Goal: Task Accomplishment & Management: Use online tool/utility

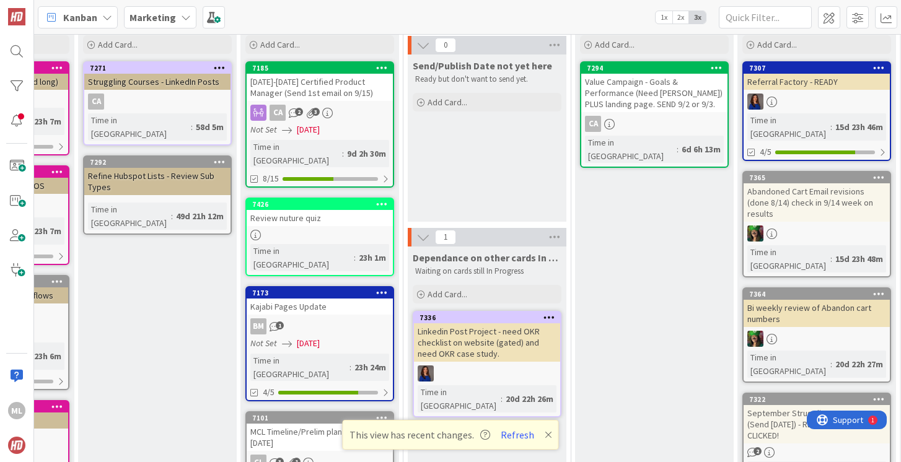
scroll to position [0, 157]
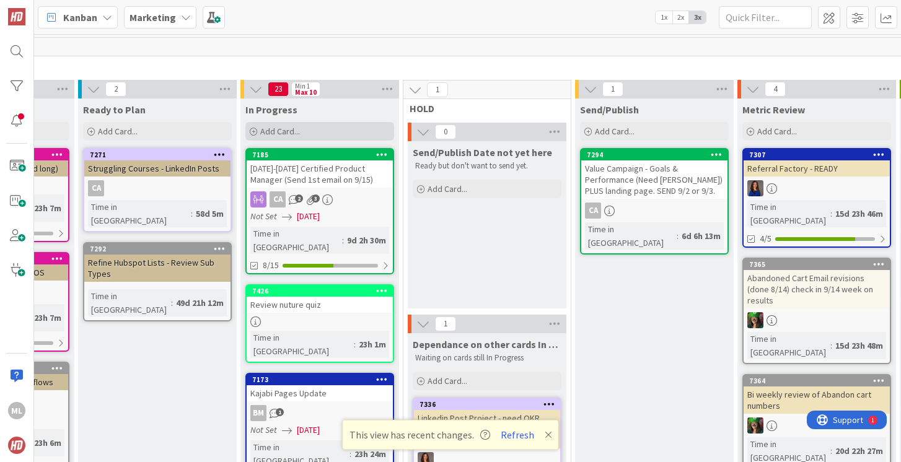
click at [290, 132] on span "Add Card..." at bounding box center [280, 131] width 40 height 11
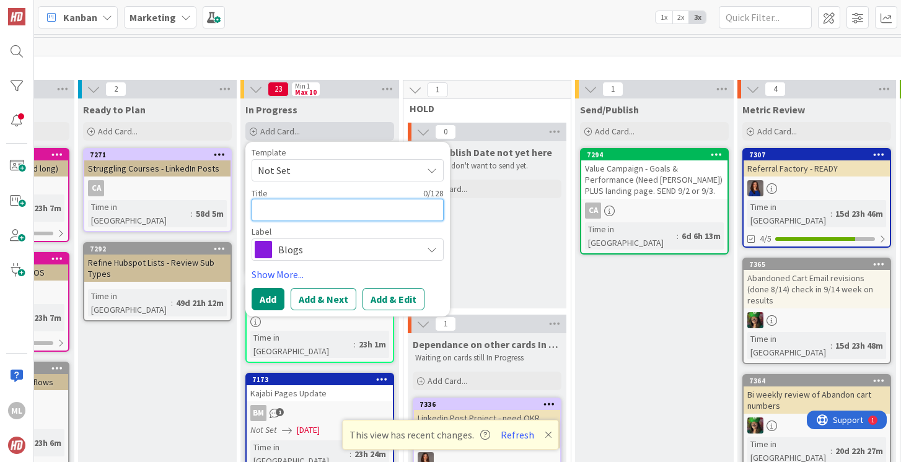
type textarea "S"
type textarea "x"
type textarea "St"
type textarea "x"
type textarea "Str"
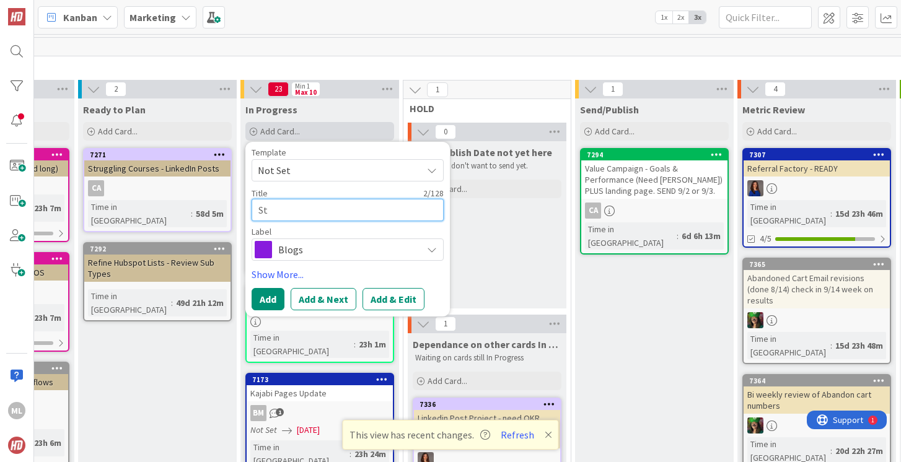
type textarea "x"
type textarea "Stru"
type textarea "x"
type textarea "Strug"
type textarea "x"
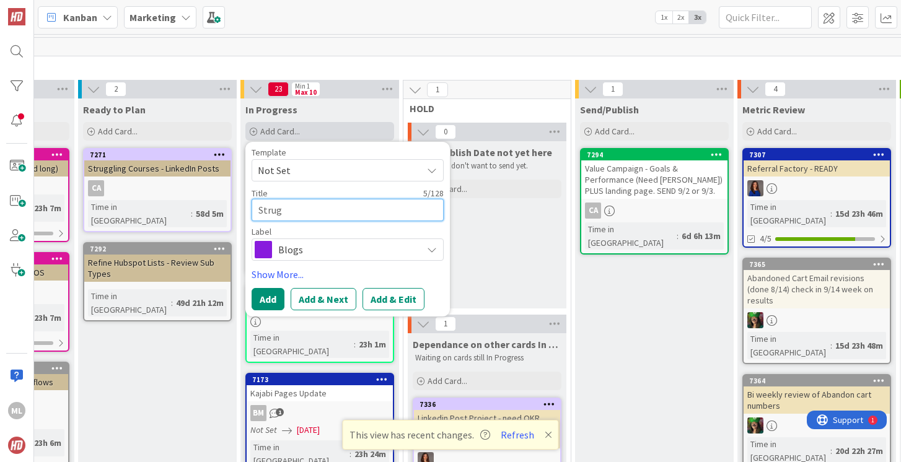
type textarea "Strugg"
type textarea "x"
type textarea "Struggl"
type textarea "x"
type textarea "Struggli"
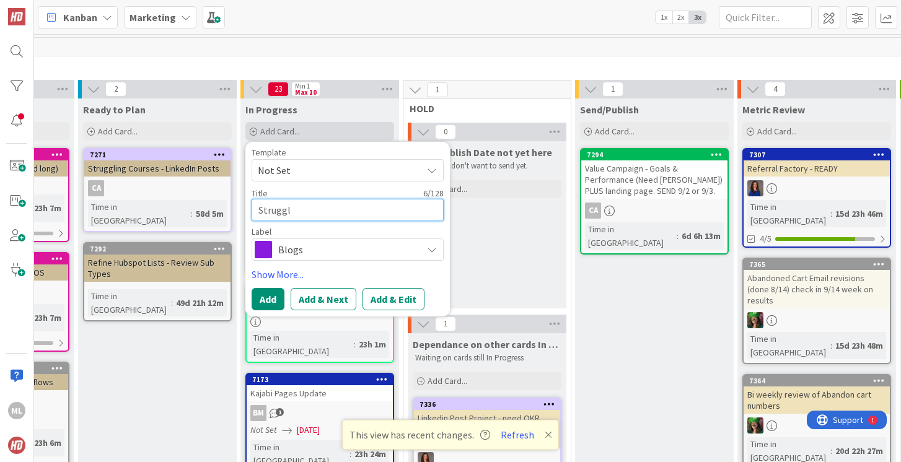
type textarea "x"
type textarea "Strugglin"
type textarea "x"
type textarea "Struggling"
type textarea "x"
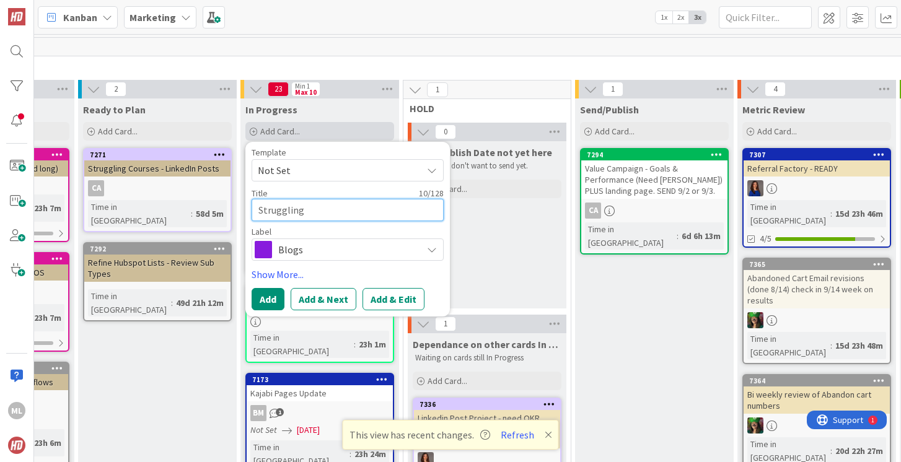
type textarea "Struggling"
type textarea "x"
type textarea "Struggling C"
type textarea "x"
type textarea "Struggling Co"
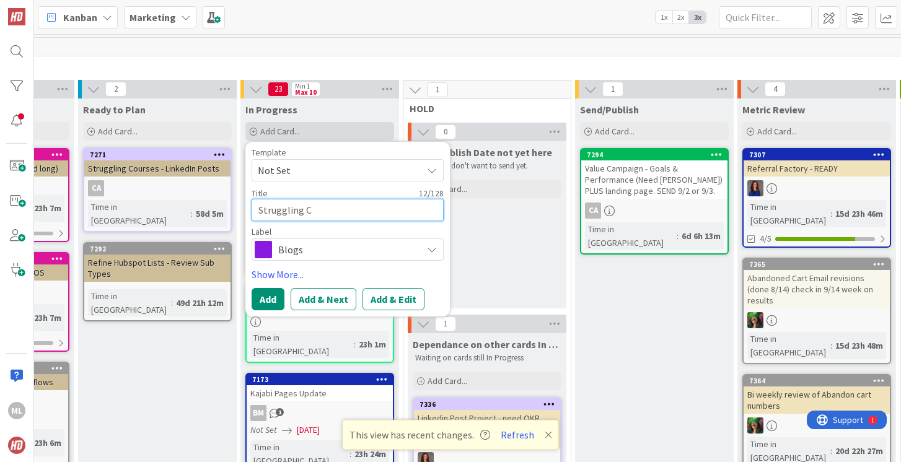
type textarea "x"
type textarea "Struggling Cou"
type textarea "x"
type textarea "Struggling Cour"
type textarea "x"
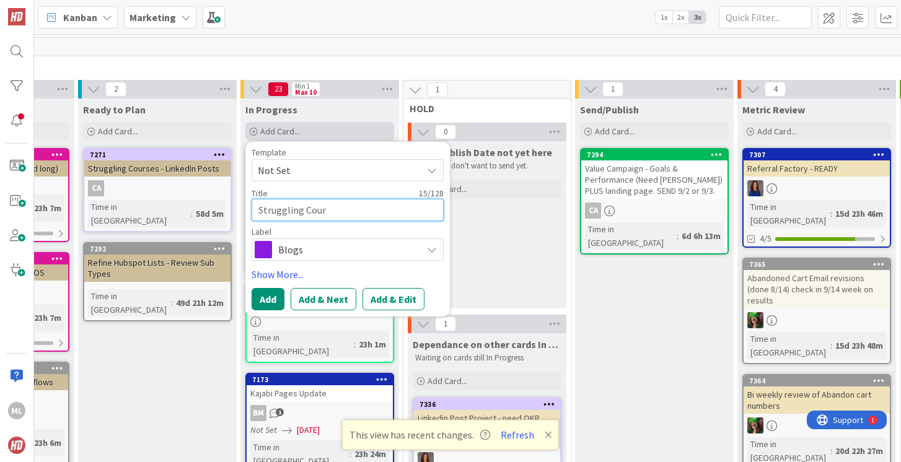
type textarea "Struggling Cours"
type textarea "x"
type textarea "Struggling Course"
type textarea "x"
type textarea "Struggling Course"
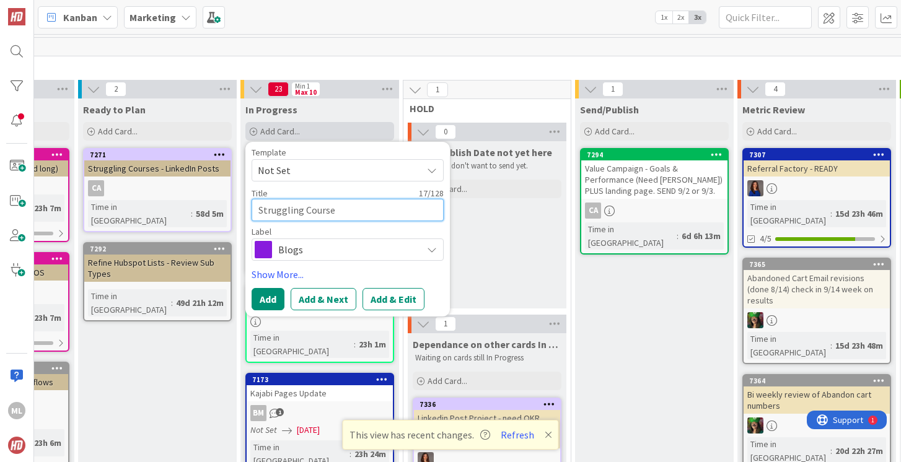
type textarea "x"
type textarea "Struggling Course O"
type textarea "x"
type textarea "Struggling Course Oc"
type textarea "x"
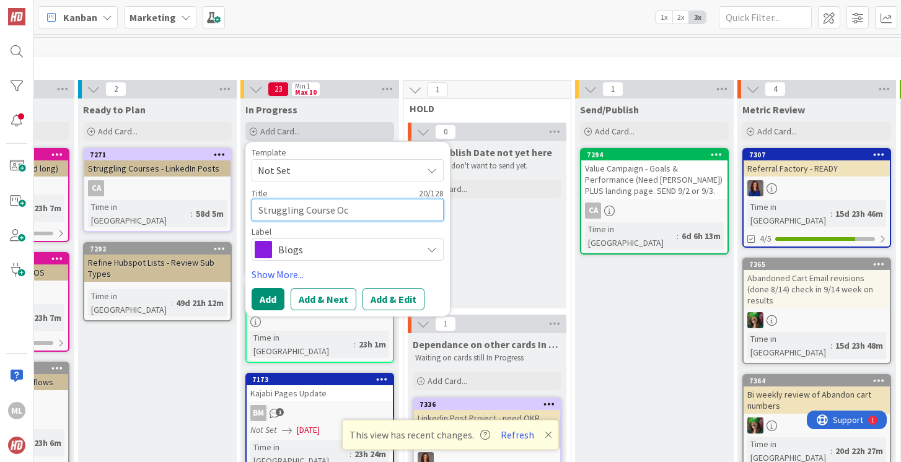
type textarea "Struggling Course Oct"
type textarea "x"
type textarea "Struggling Course Octo"
type textarea "x"
type textarea "Struggling Course Octob"
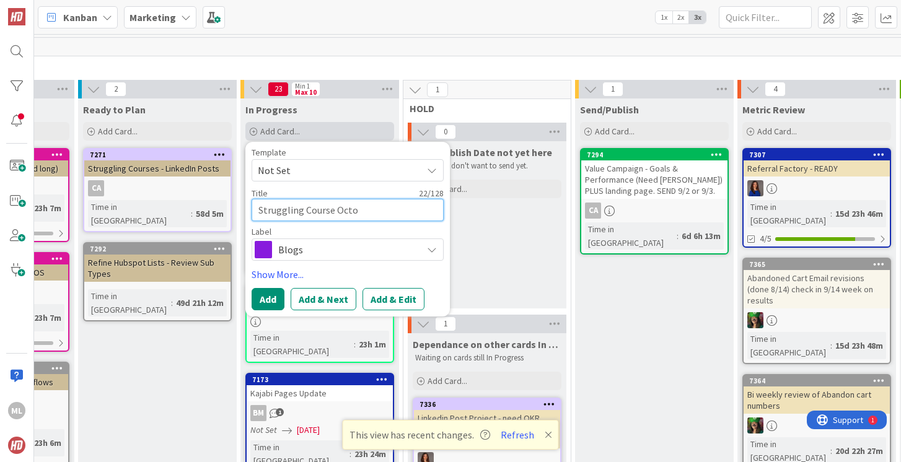
type textarea "x"
type textarea "Struggling Course Octobe"
type textarea "x"
type textarea "Struggling Course October"
type textarea "x"
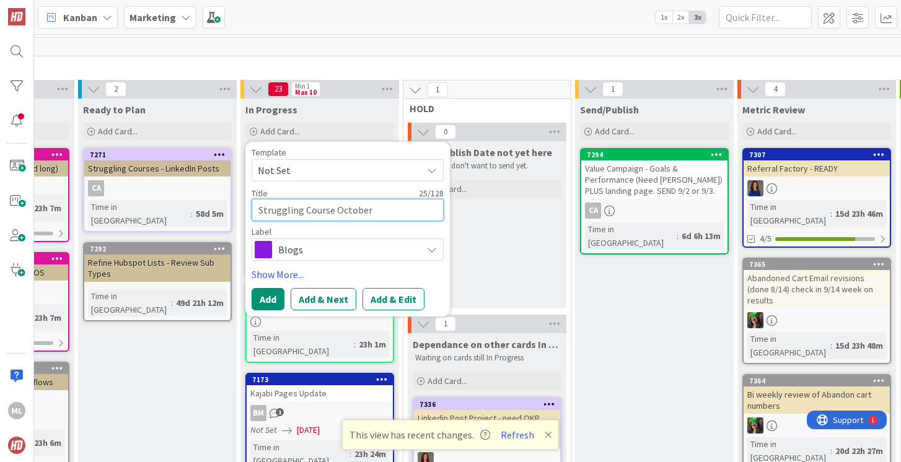
type textarea "Struggling Course October"
click at [289, 255] on span "Blogs" at bounding box center [347, 249] width 138 height 17
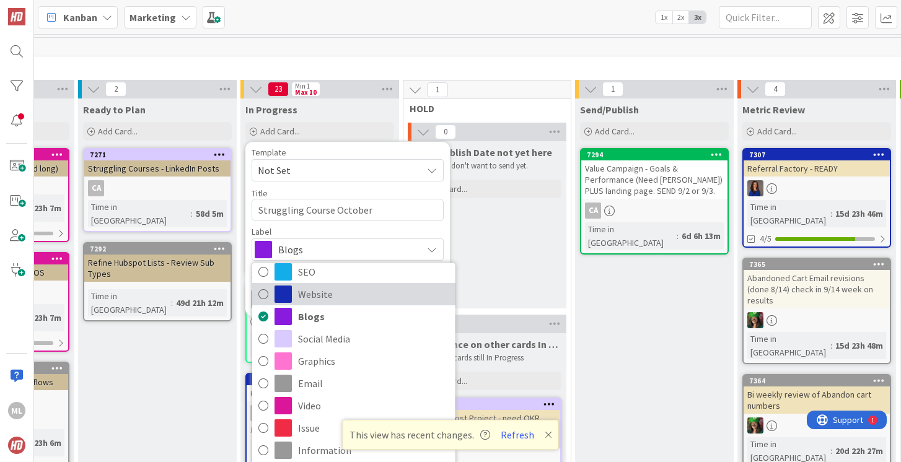
scroll to position [81, 0]
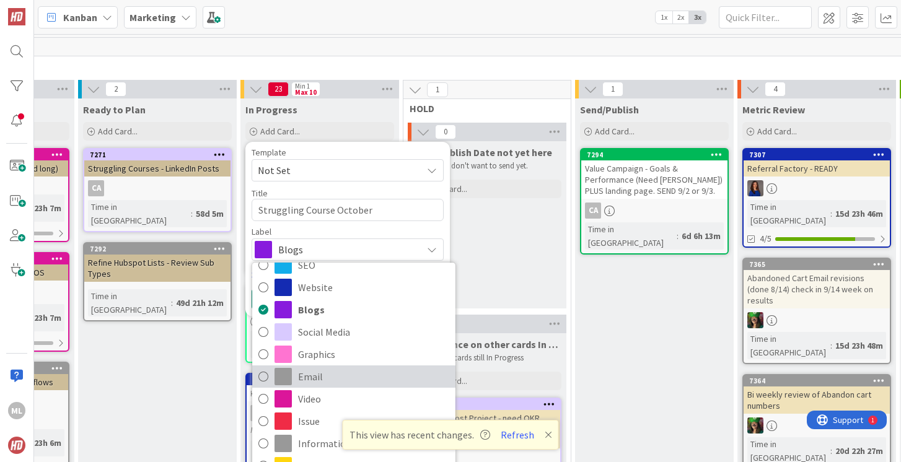
click at [264, 377] on icon at bounding box center [263, 376] width 10 height 19
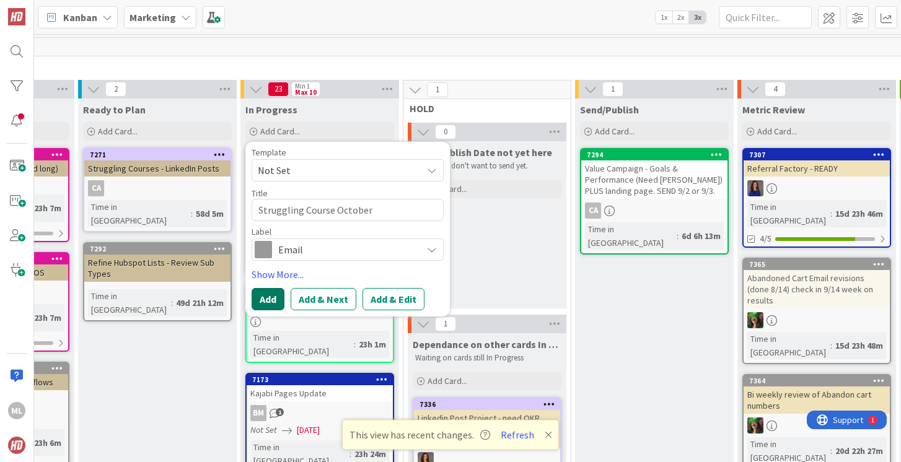
click at [265, 301] on button "Add" at bounding box center [268, 299] width 33 height 22
type textarea "x"
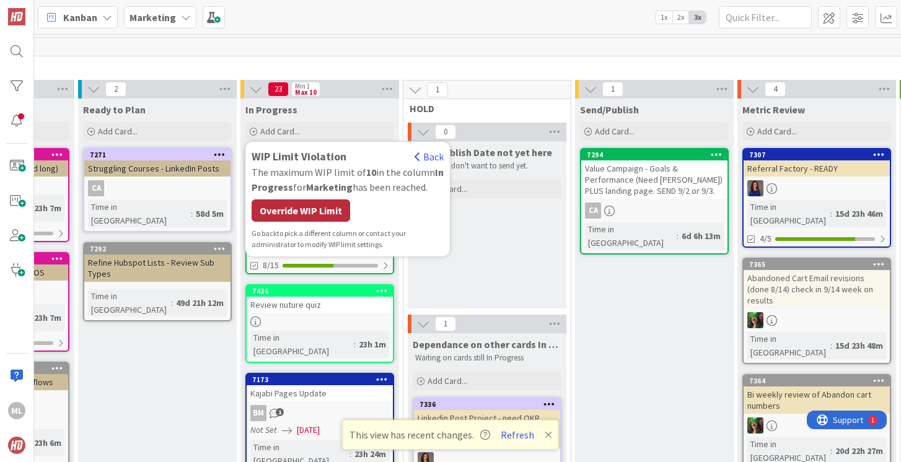
click at [314, 203] on div "Override WIP Limit" at bounding box center [301, 211] width 99 height 22
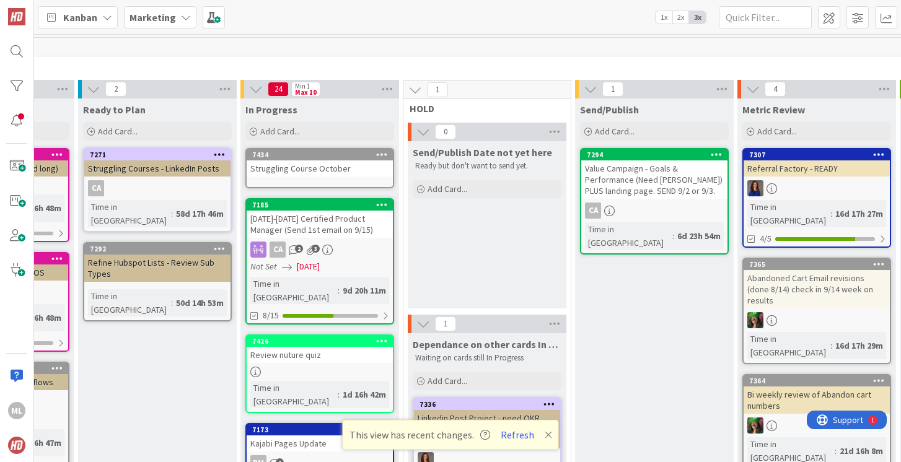
click at [331, 167] on div "Struggling Course October" at bounding box center [320, 168] width 146 height 16
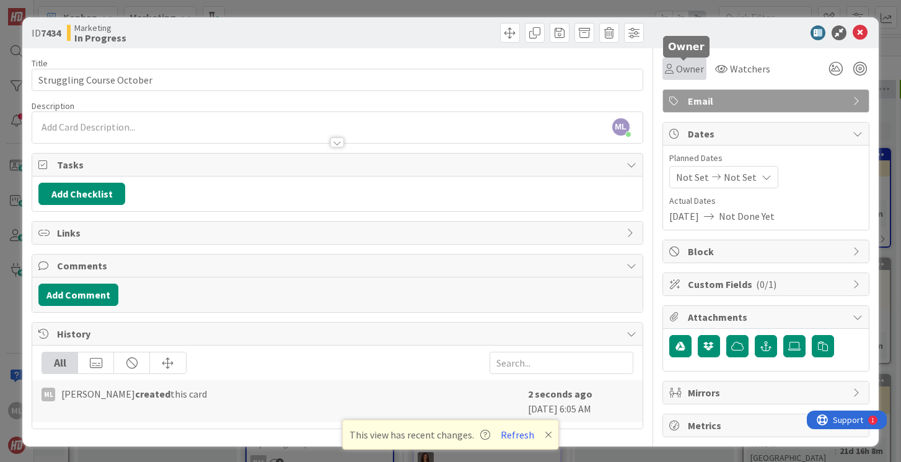
click at [684, 64] on span "Owner" at bounding box center [690, 68] width 28 height 15
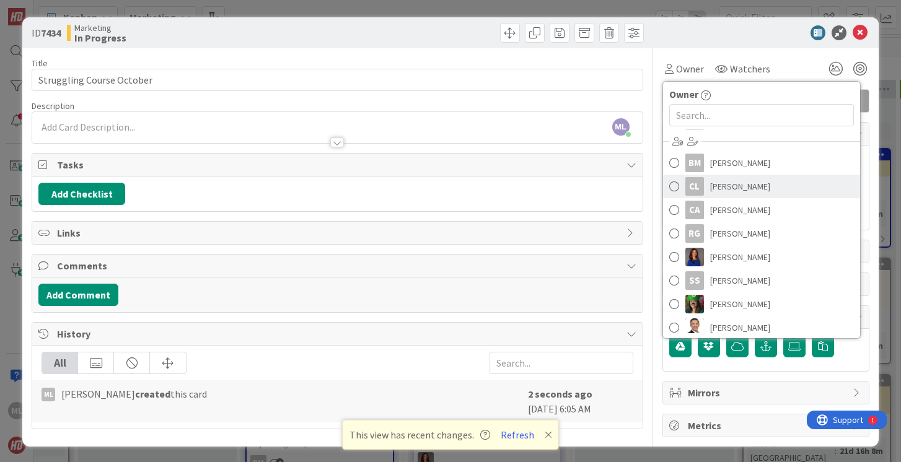
scroll to position [41, 0]
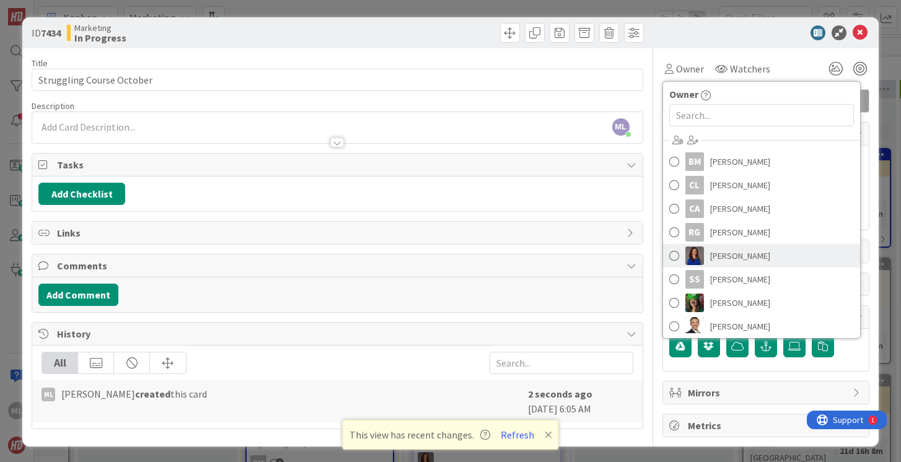
click at [675, 255] on span at bounding box center [674, 256] width 10 height 19
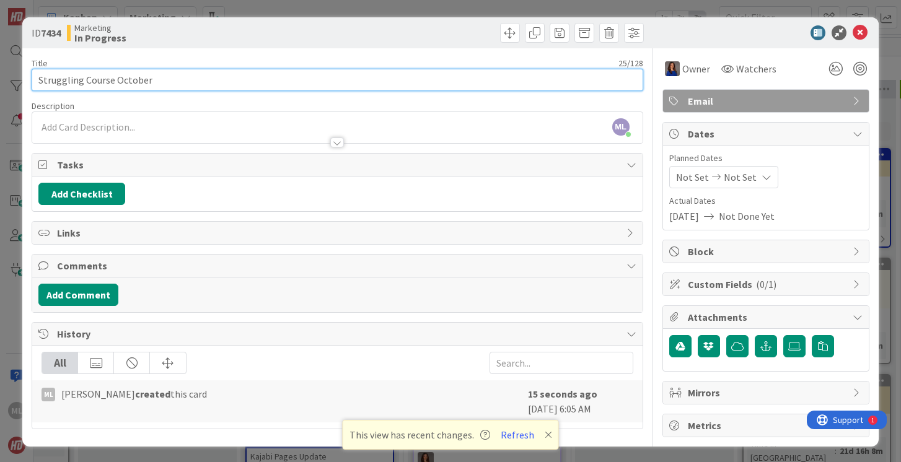
click at [169, 81] on input "Struggling Course October" at bounding box center [337, 80] width 611 height 22
type input "Struggling Course October - SEND WHEN?"
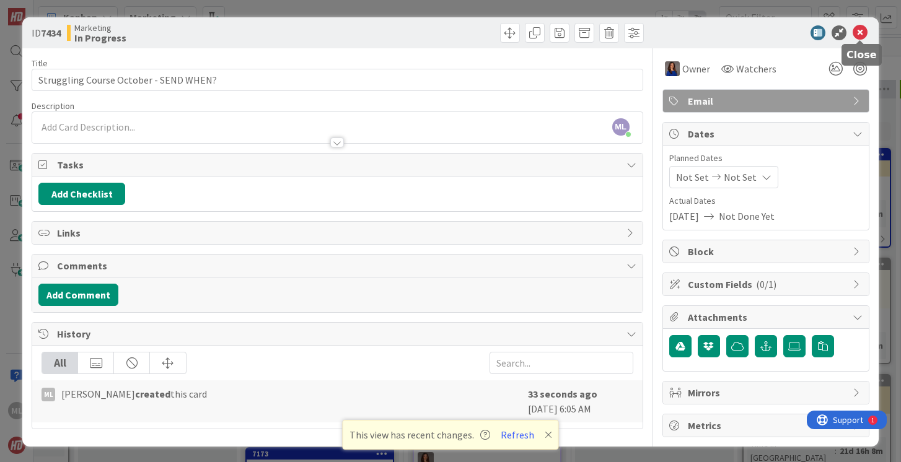
click at [859, 33] on icon at bounding box center [860, 32] width 15 height 15
